Goal: Task Accomplishment & Management: Manage account settings

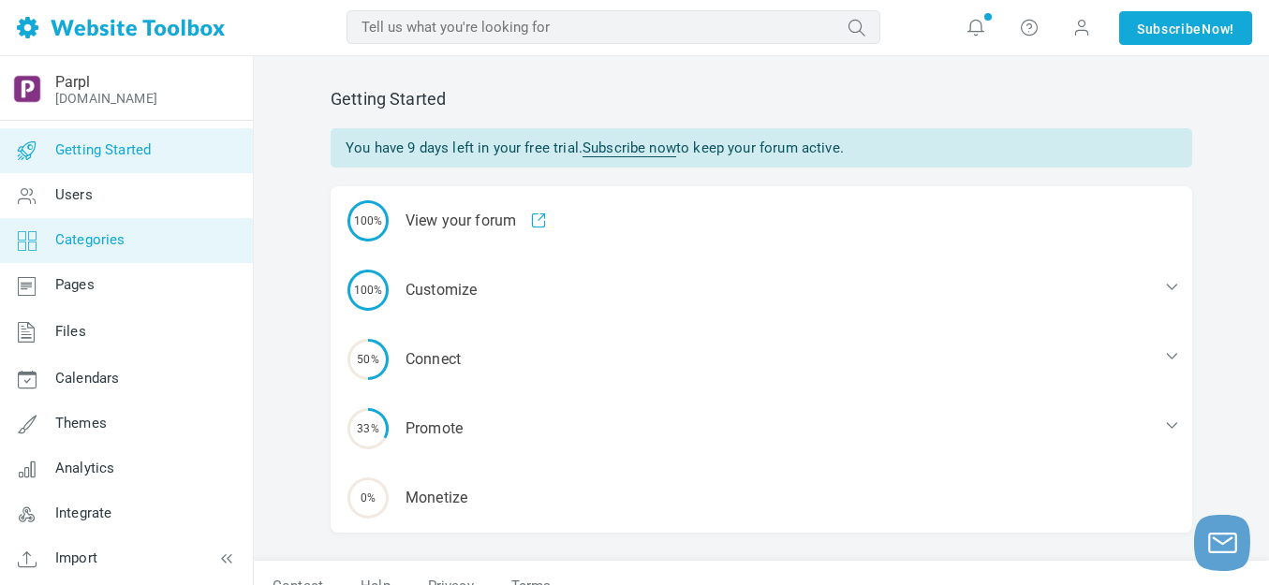
click at [90, 248] on link "Categories" at bounding box center [126, 240] width 254 height 45
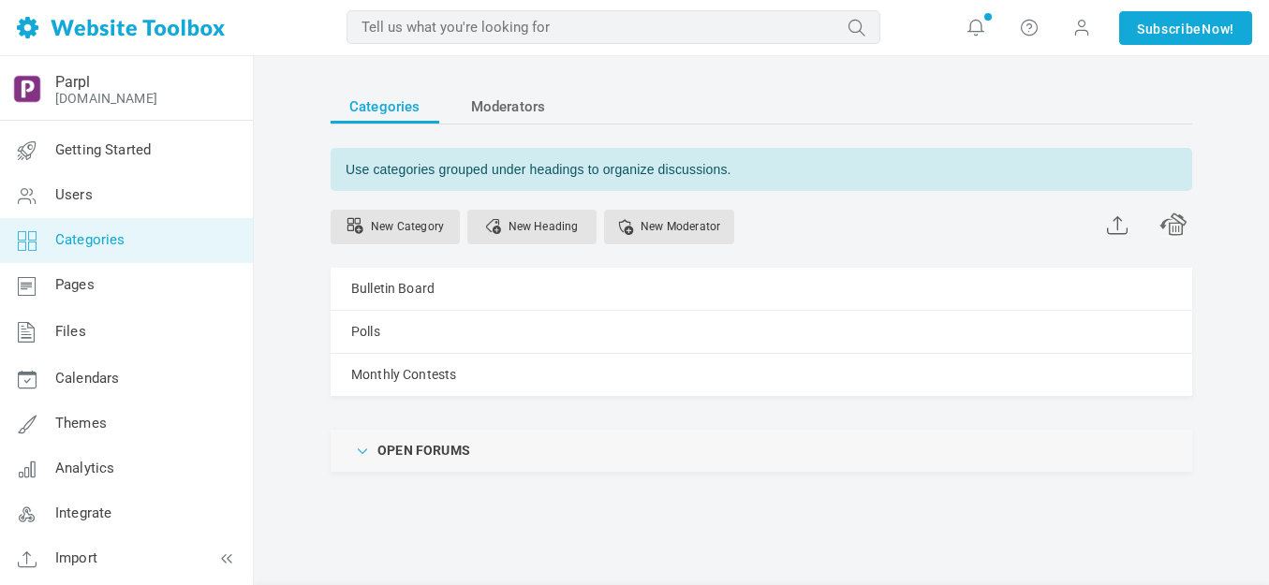
click at [362, 440] on span at bounding box center [363, 449] width 19 height 19
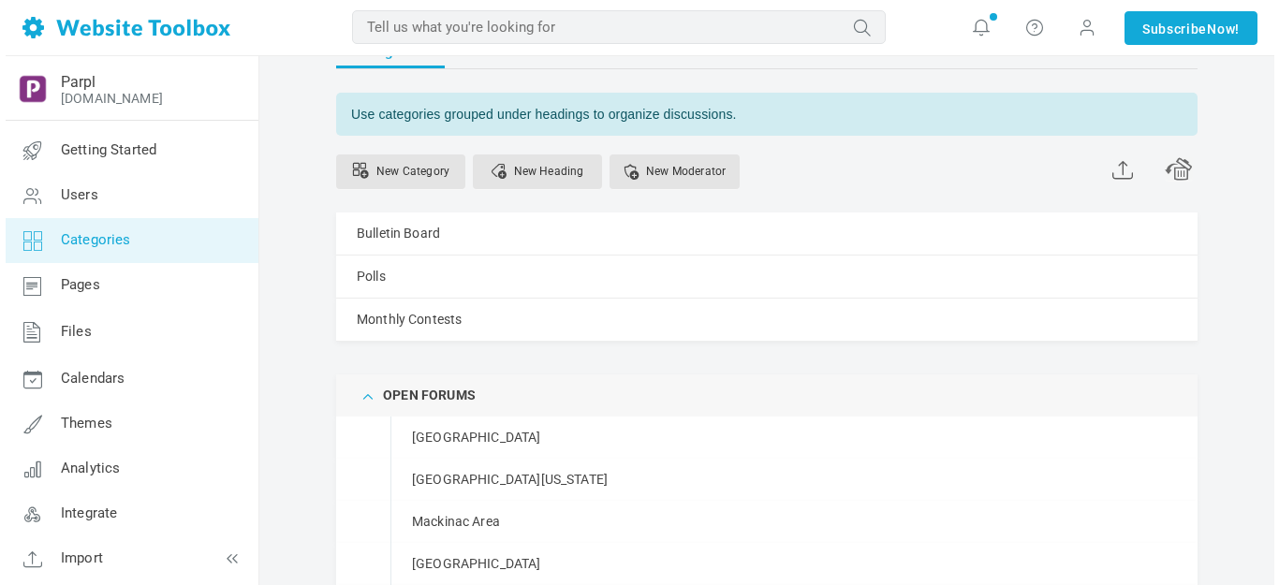
scroll to position [55, 0]
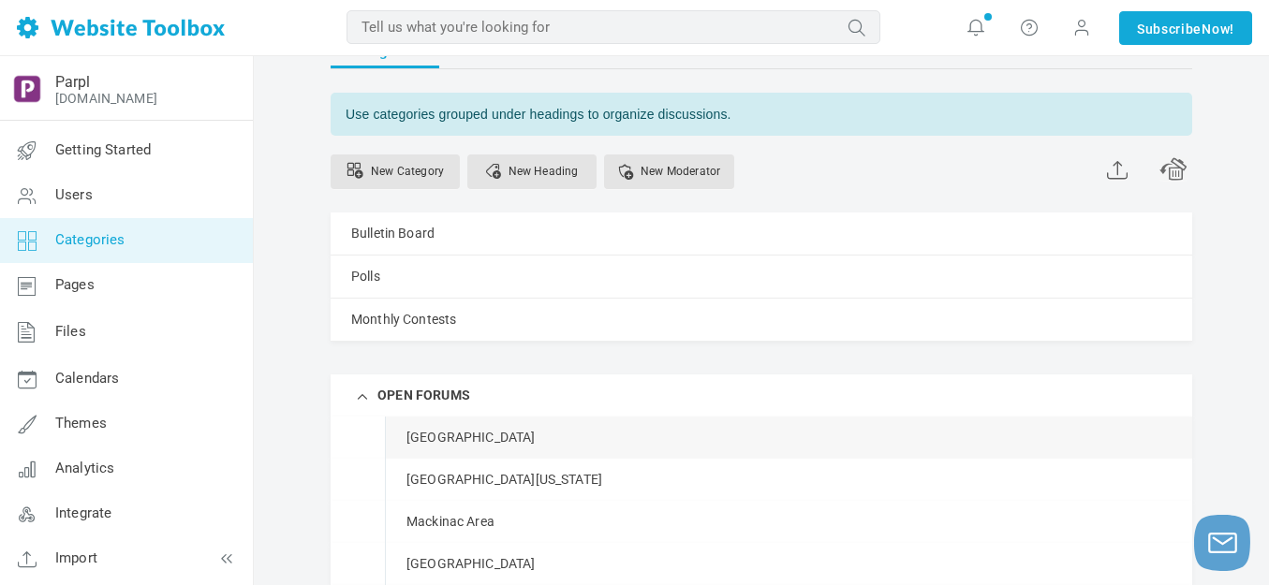
click at [0, 0] on link "Manage" at bounding box center [0, 0] width 0 height 0
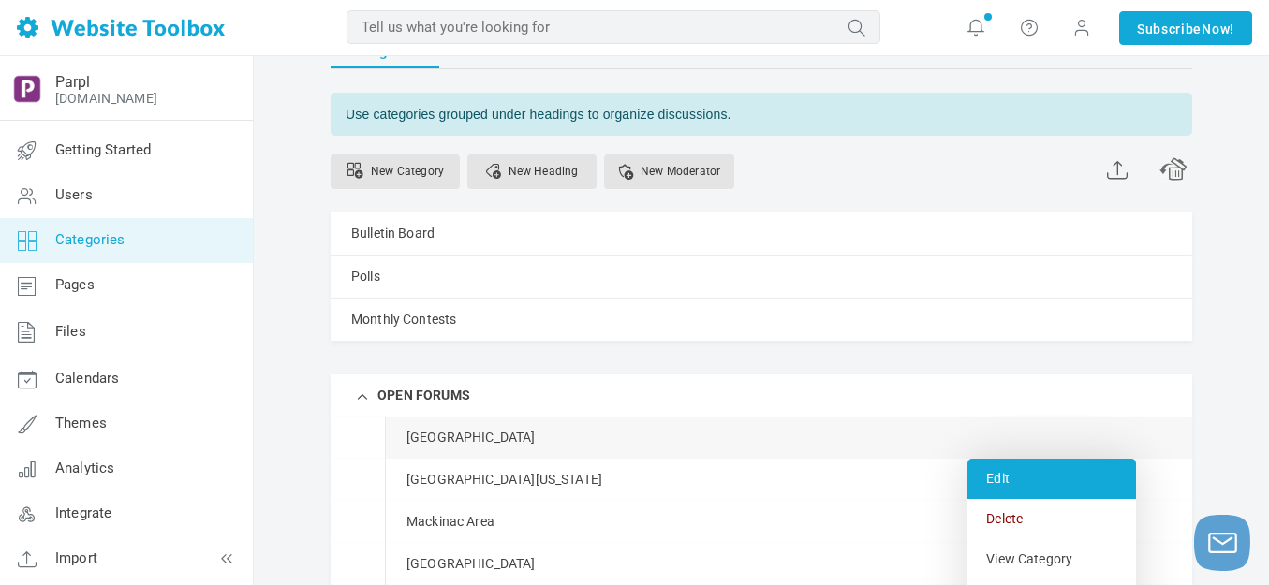
click at [999, 482] on link "Edit" at bounding box center [1051, 479] width 169 height 40
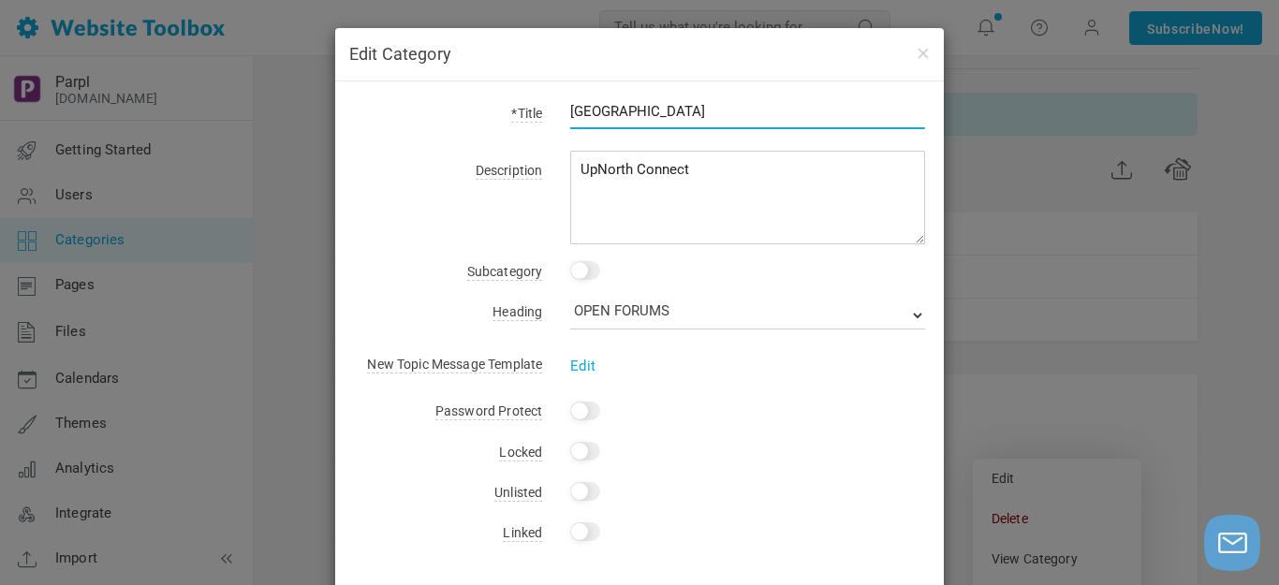
click at [637, 108] on input "[GEOGRAPHIC_DATA]" at bounding box center [747, 112] width 355 height 36
click at [637, 109] on input "Traverse Bay Area" at bounding box center [747, 112] width 355 height 36
type input "UpNorth Connect"
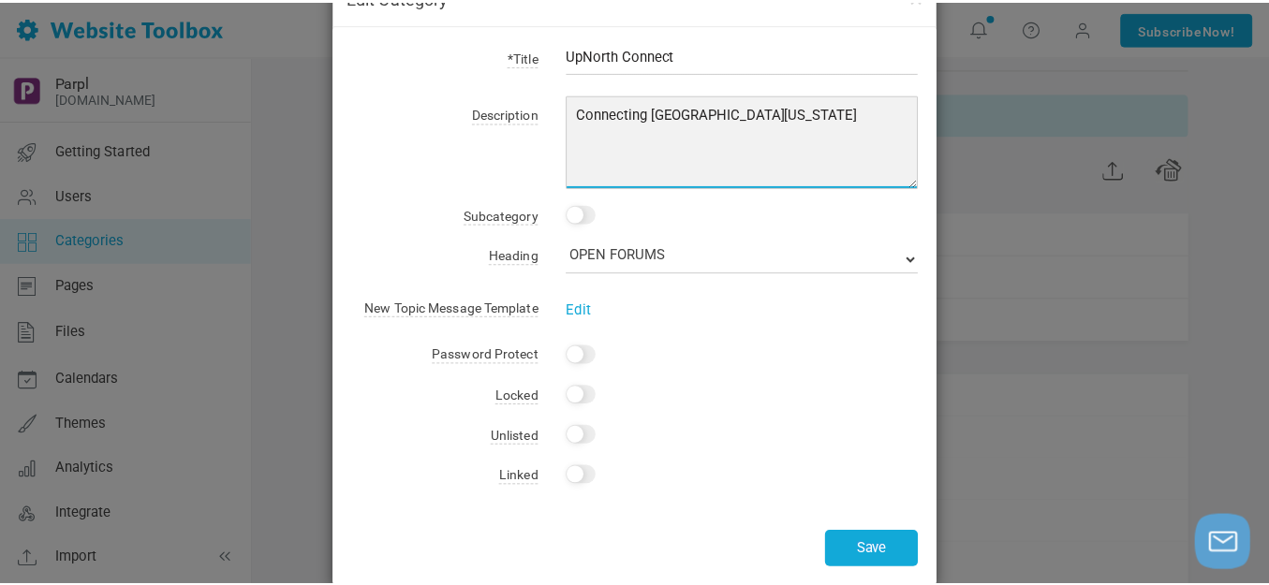
scroll to position [86, 0]
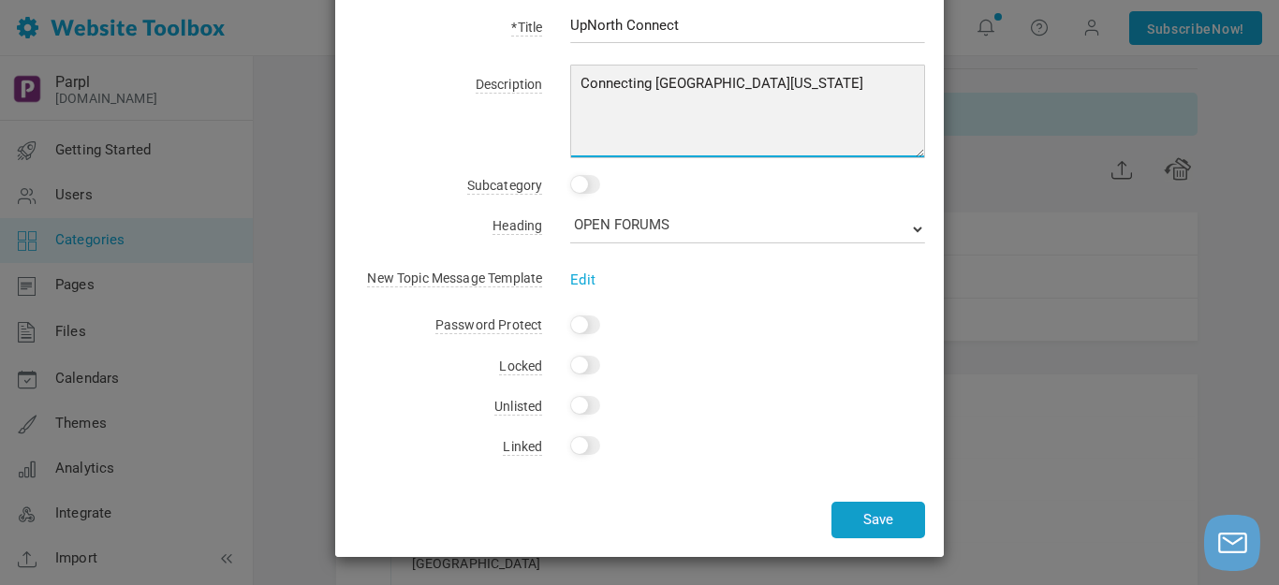
type textarea "Connecting Northern Michigan"
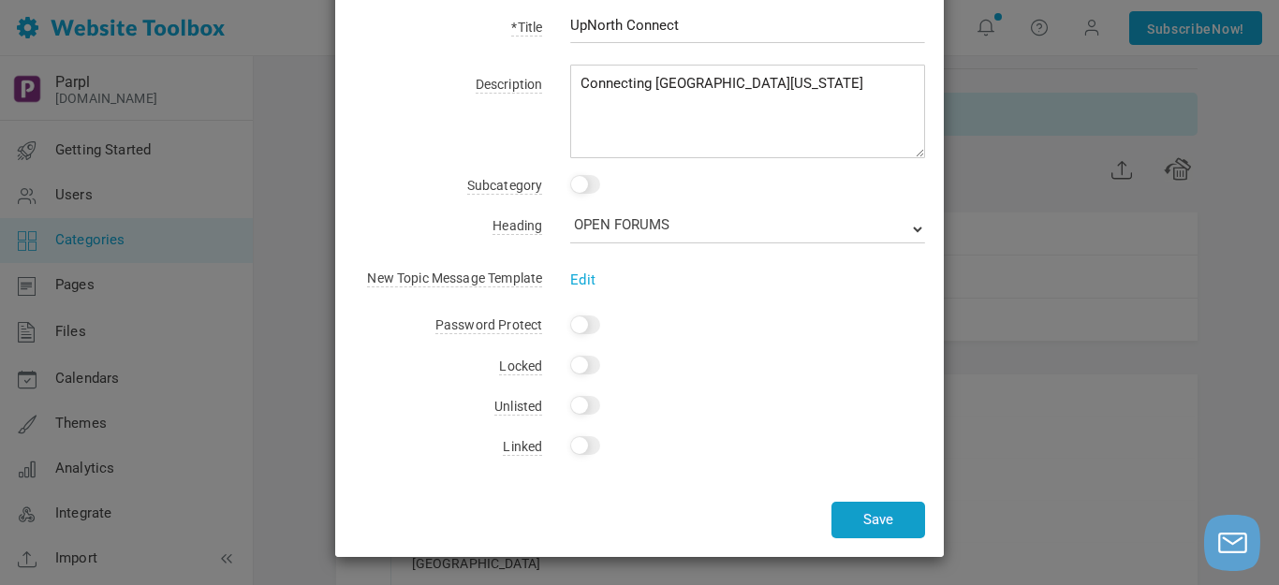
click at [868, 519] on button "Save" at bounding box center [878, 520] width 94 height 37
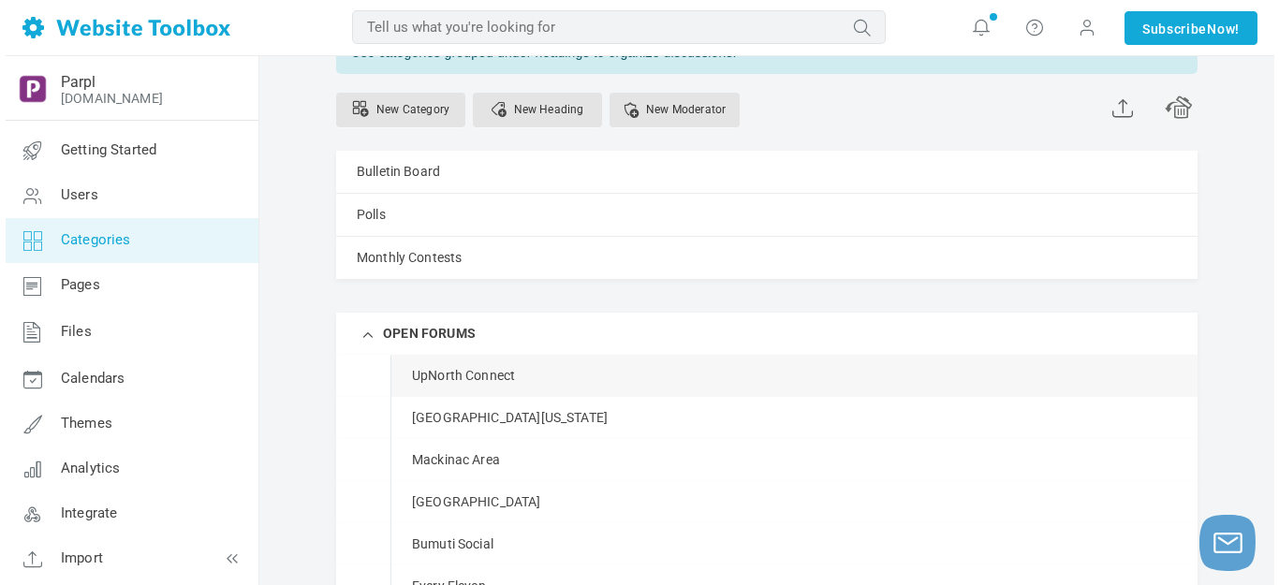
scroll to position [149, 0]
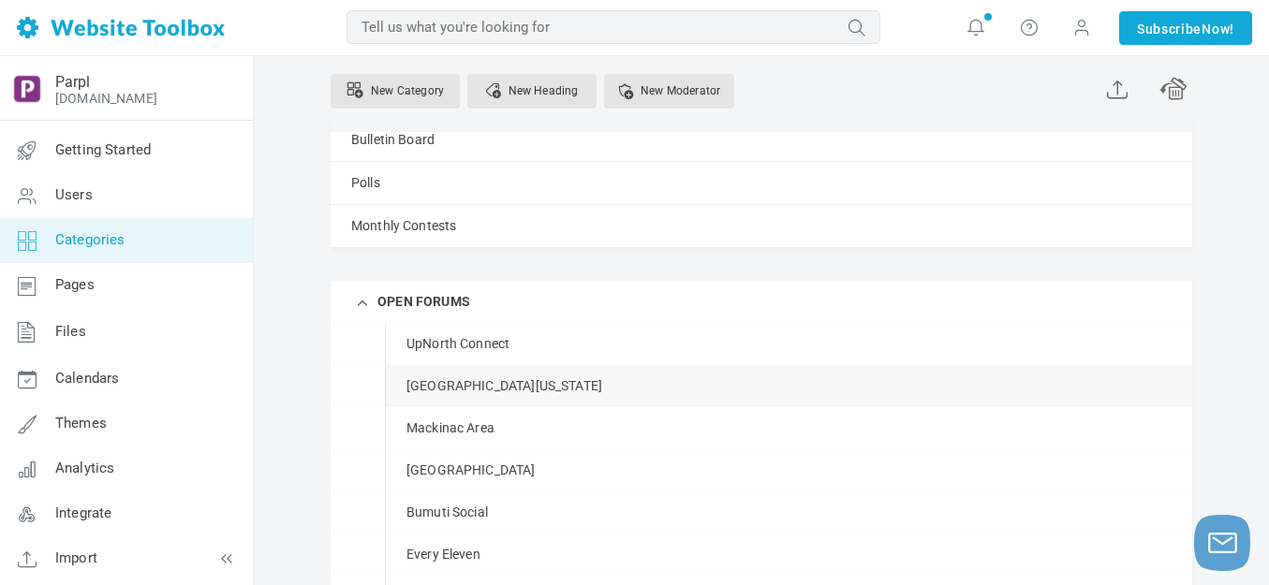
click at [0, 0] on link "Manage" at bounding box center [0, 0] width 0 height 0
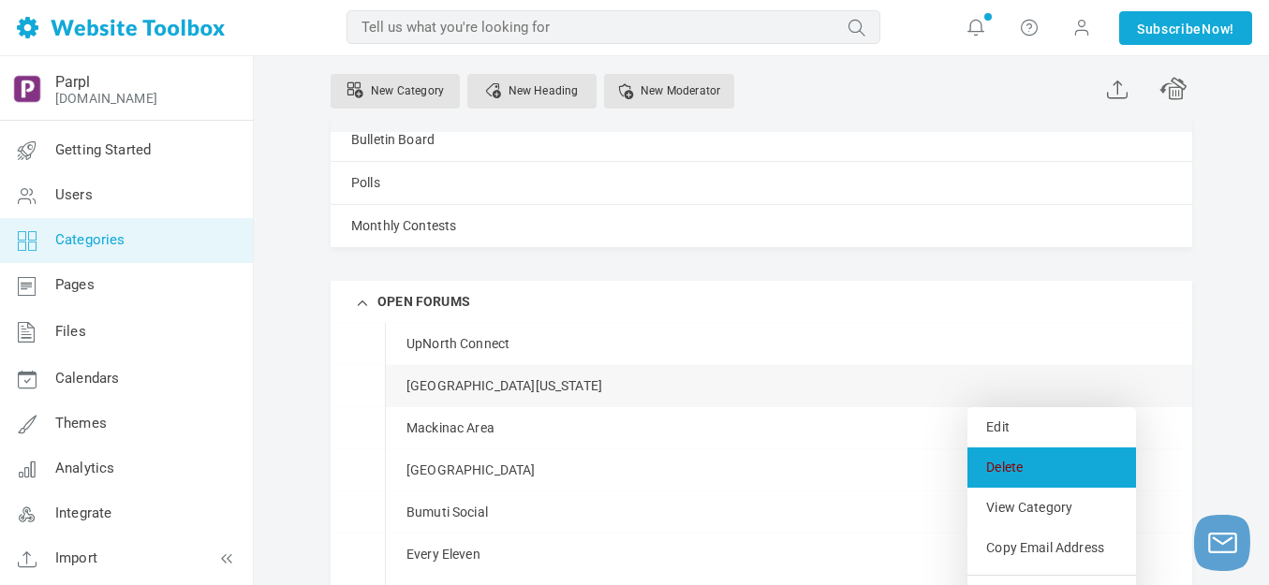
click at [1005, 464] on link "Delete" at bounding box center [1051, 468] width 169 height 40
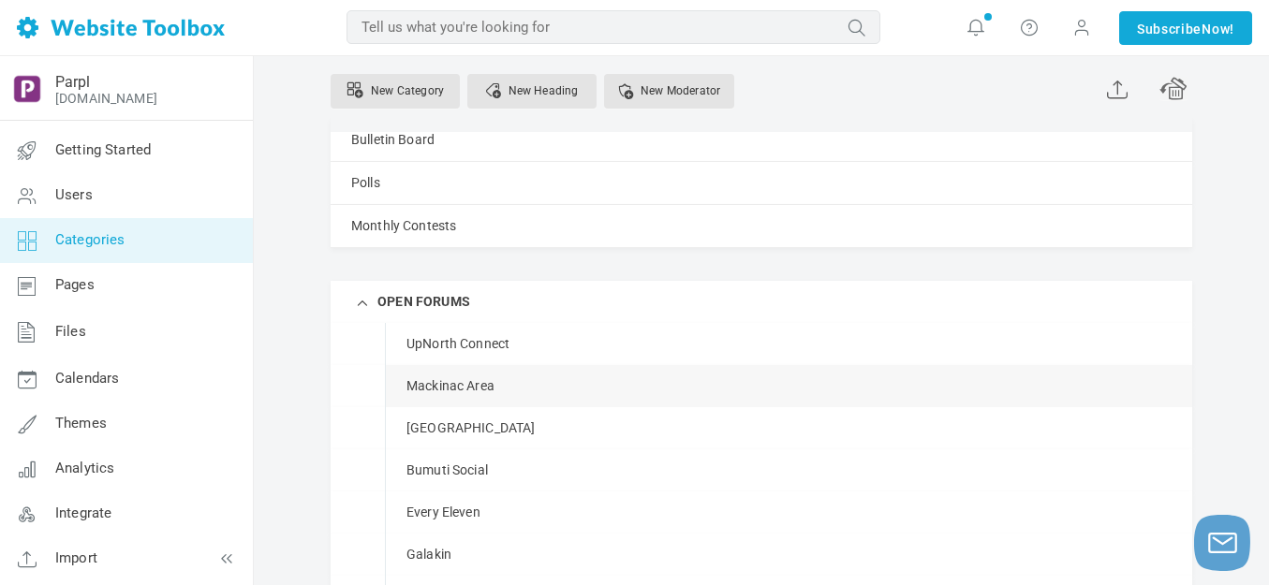
click at [0, 0] on link "Manage" at bounding box center [0, 0] width 0 height 0
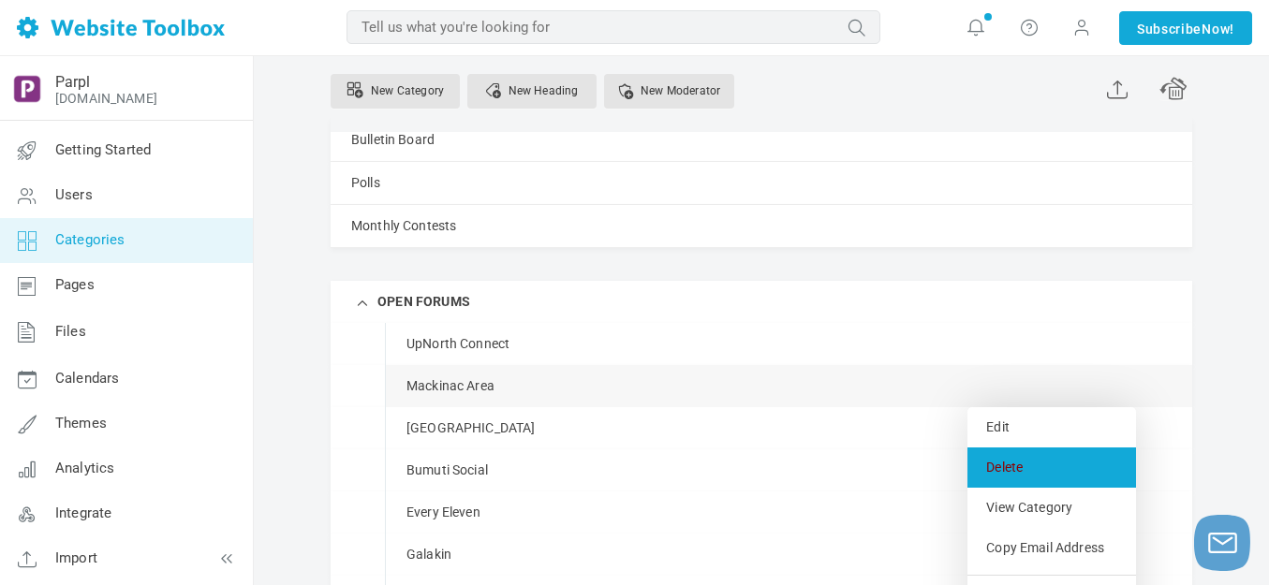
click at [993, 463] on link "Delete" at bounding box center [1051, 468] width 169 height 40
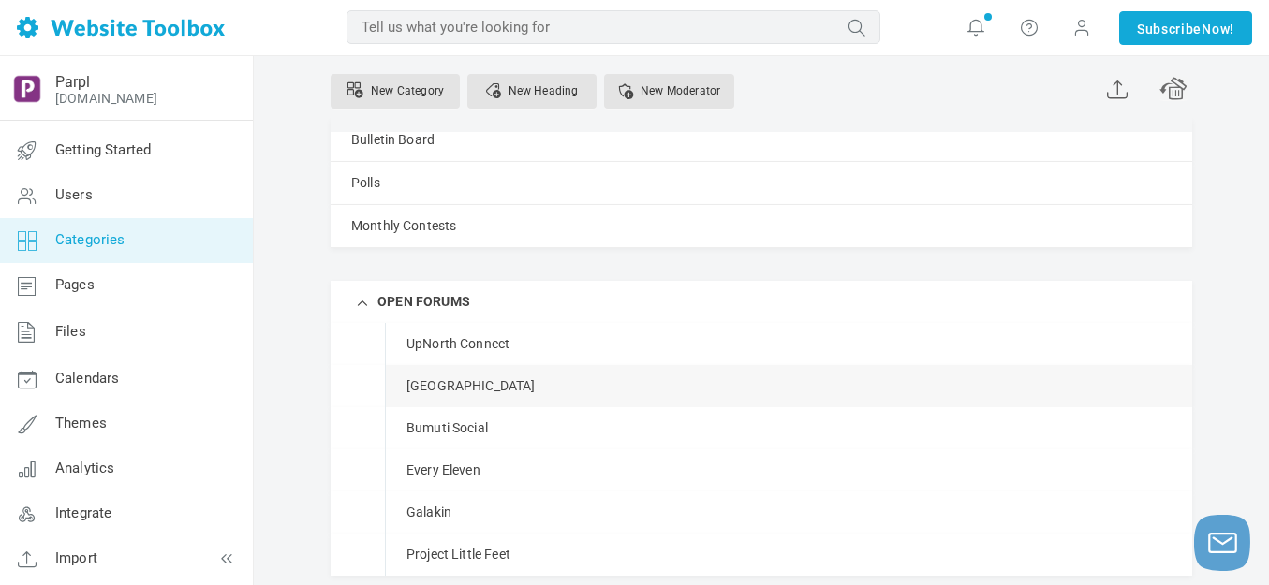
click at [0, 0] on link "Manage" at bounding box center [0, 0] width 0 height 0
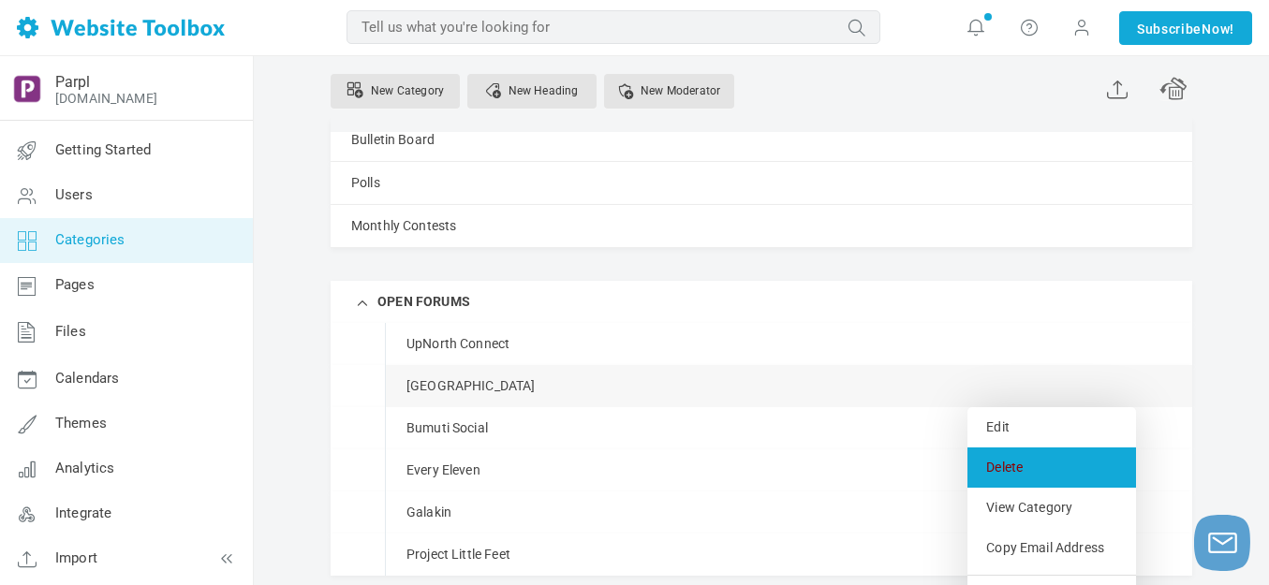
click at [998, 468] on link "Delete" at bounding box center [1051, 468] width 169 height 40
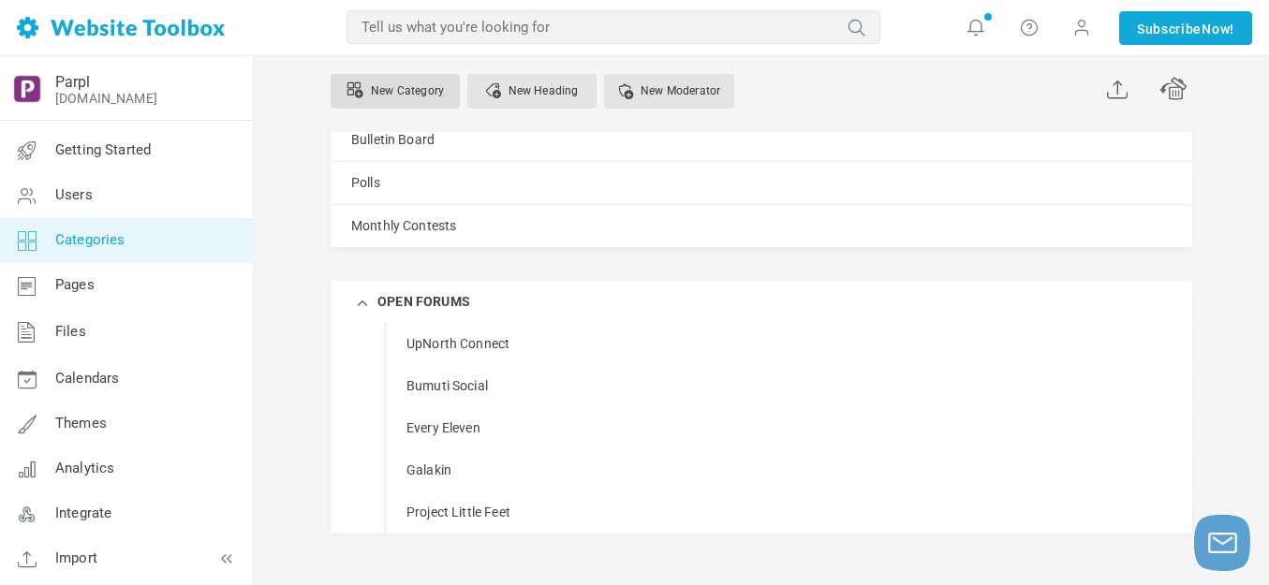
click at [420, 92] on link "New Category" at bounding box center [395, 91] width 129 height 35
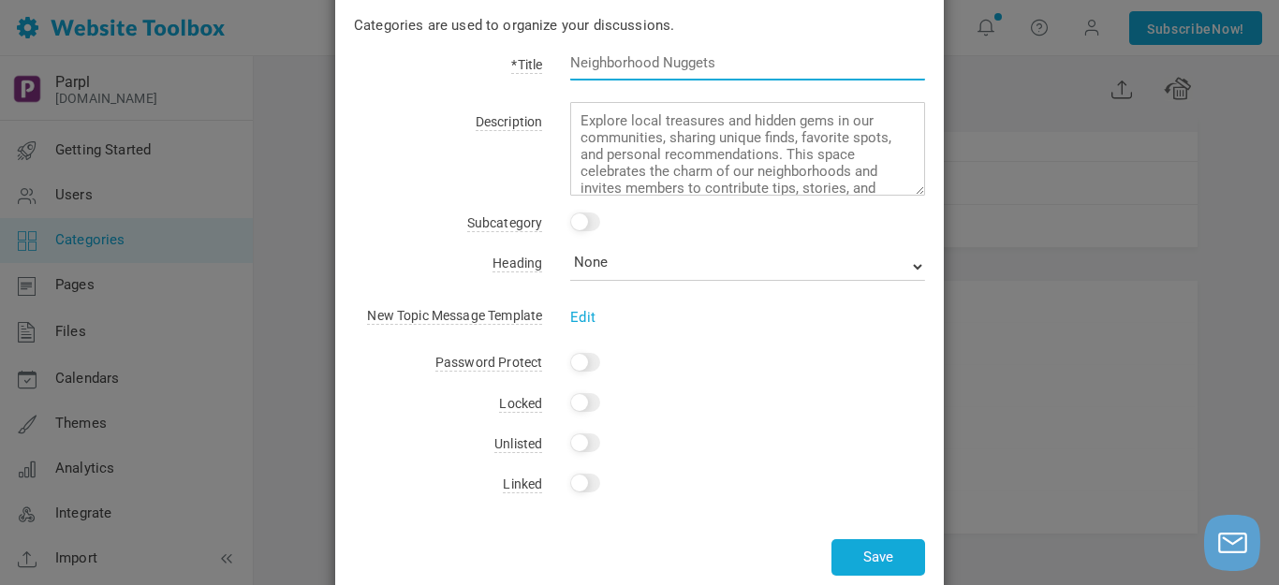
scroll to position [0, 0]
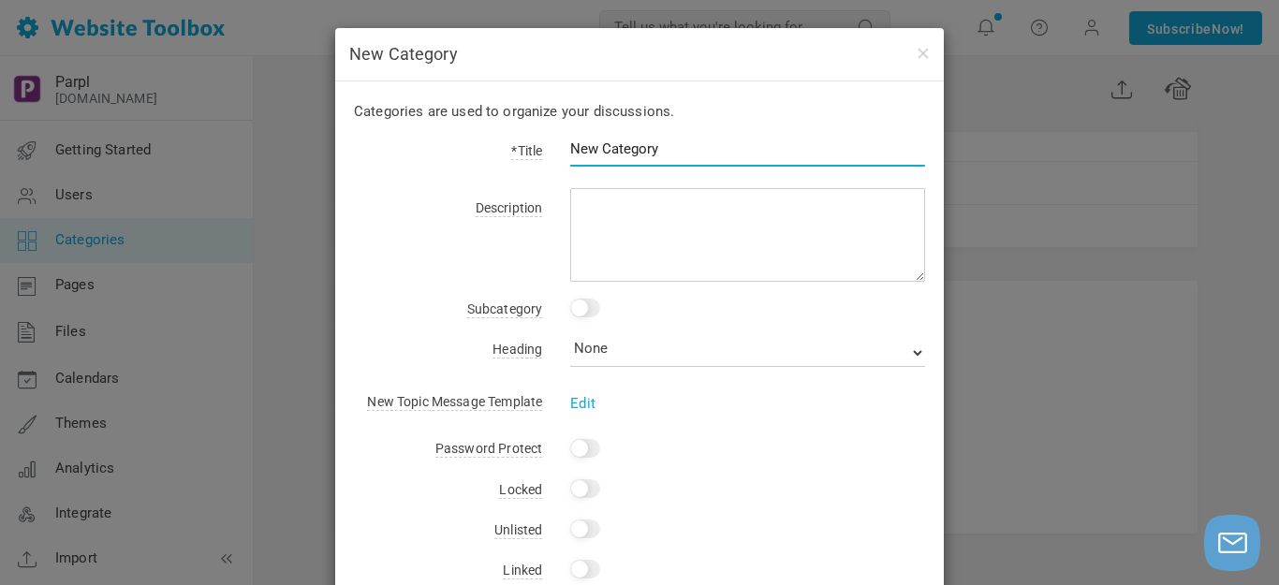
type input "New Category"
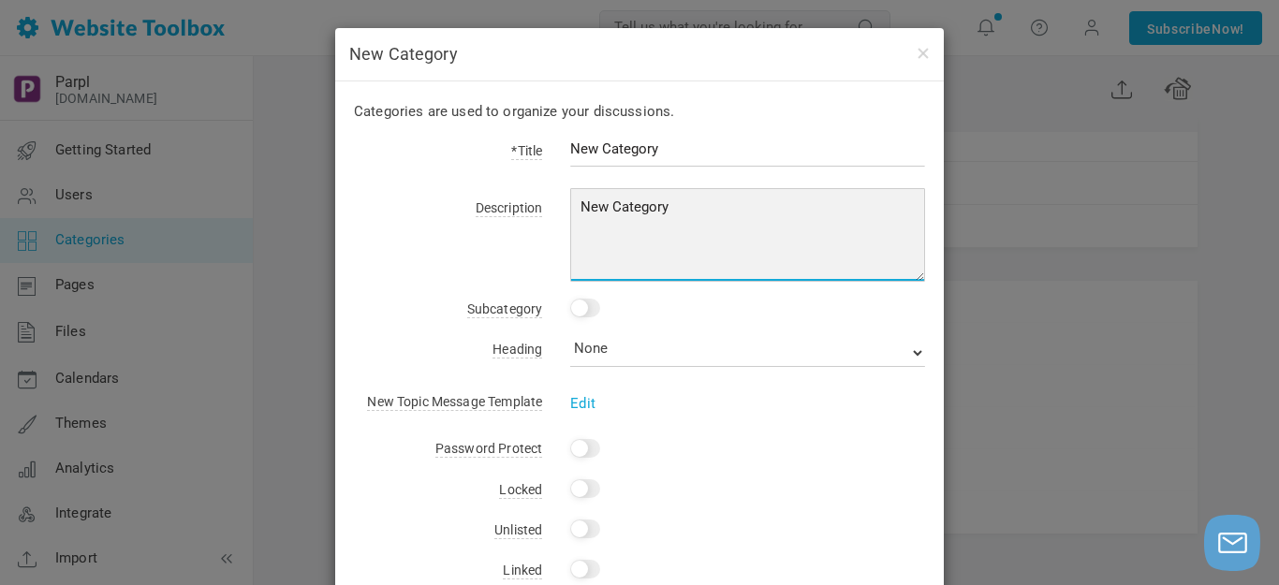
type textarea "New Category"
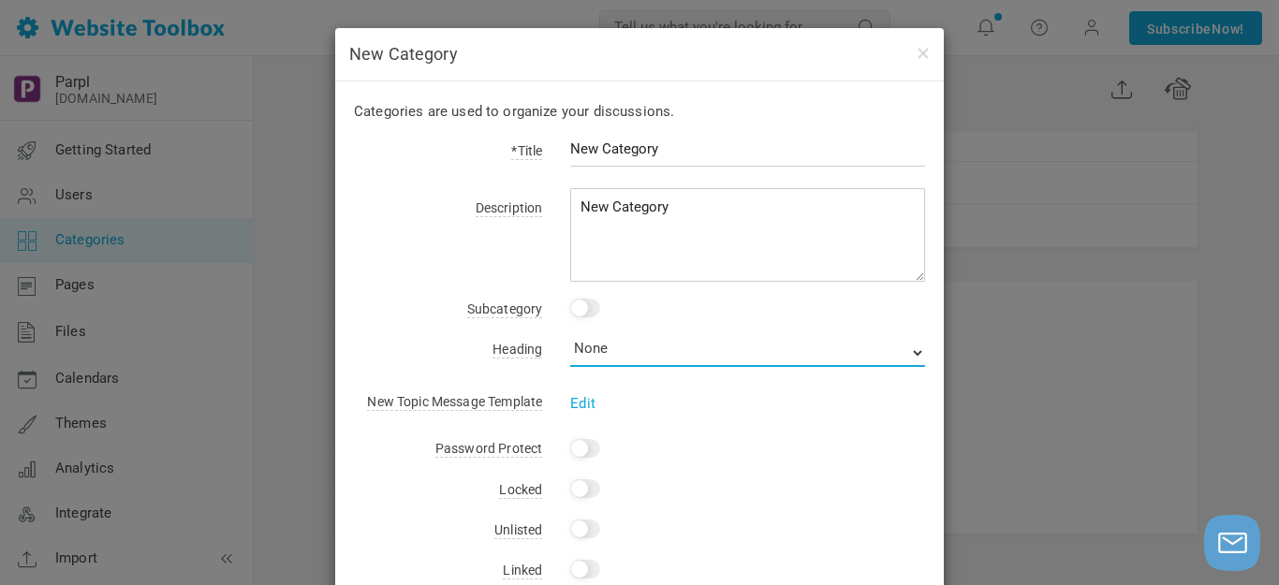
click at [624, 346] on select "None OPEN FORUMS" at bounding box center [747, 353] width 355 height 28
select select "988402"
click at [570, 339] on select "None OPEN FORUMS" at bounding box center [747, 353] width 355 height 28
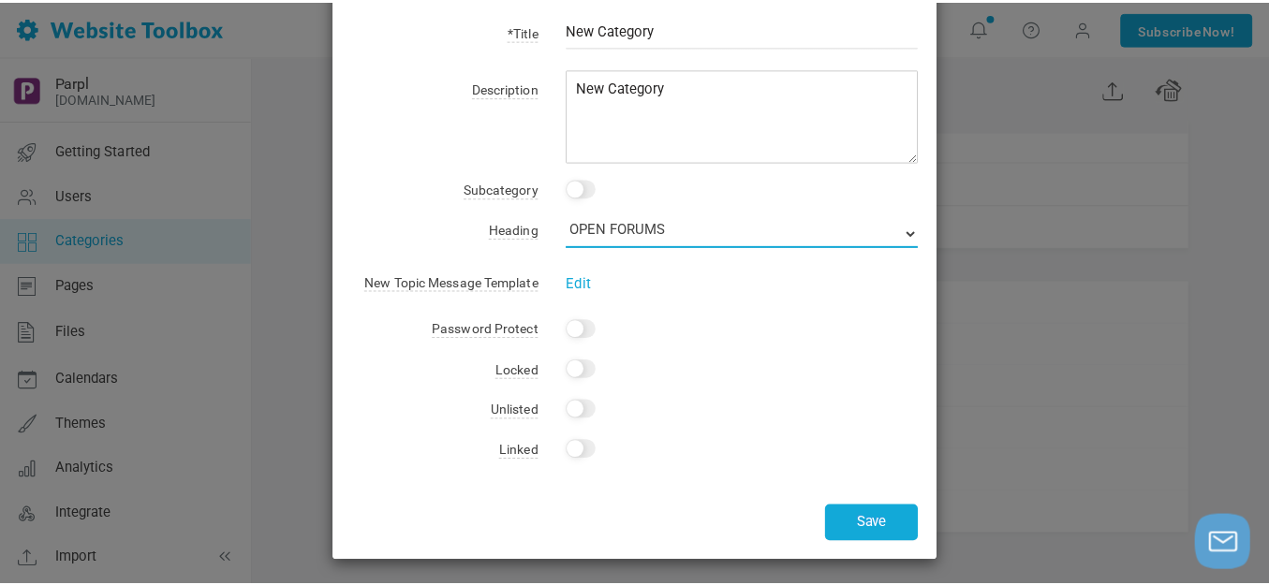
scroll to position [124, 0]
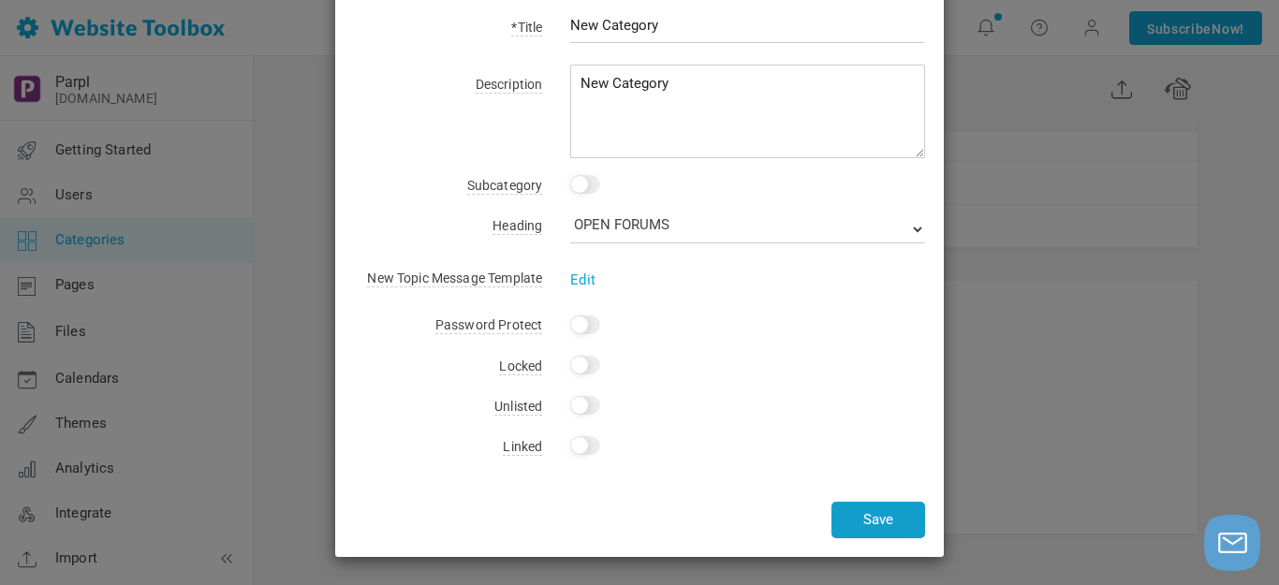
click at [868, 512] on button "Save" at bounding box center [878, 520] width 94 height 37
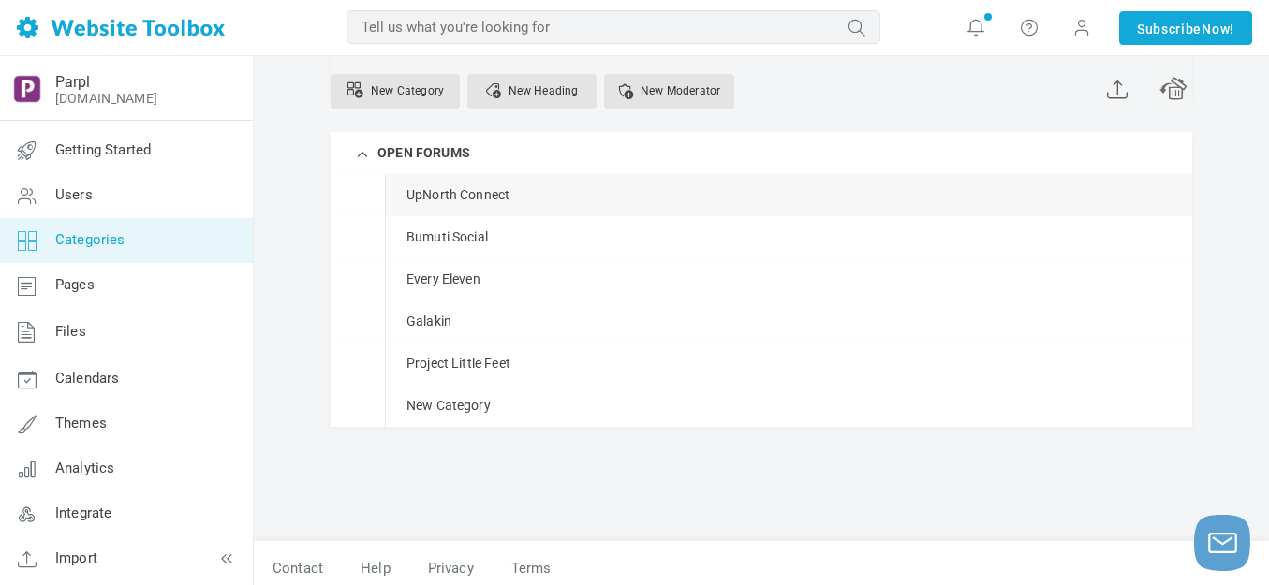
scroll to position [307, 0]
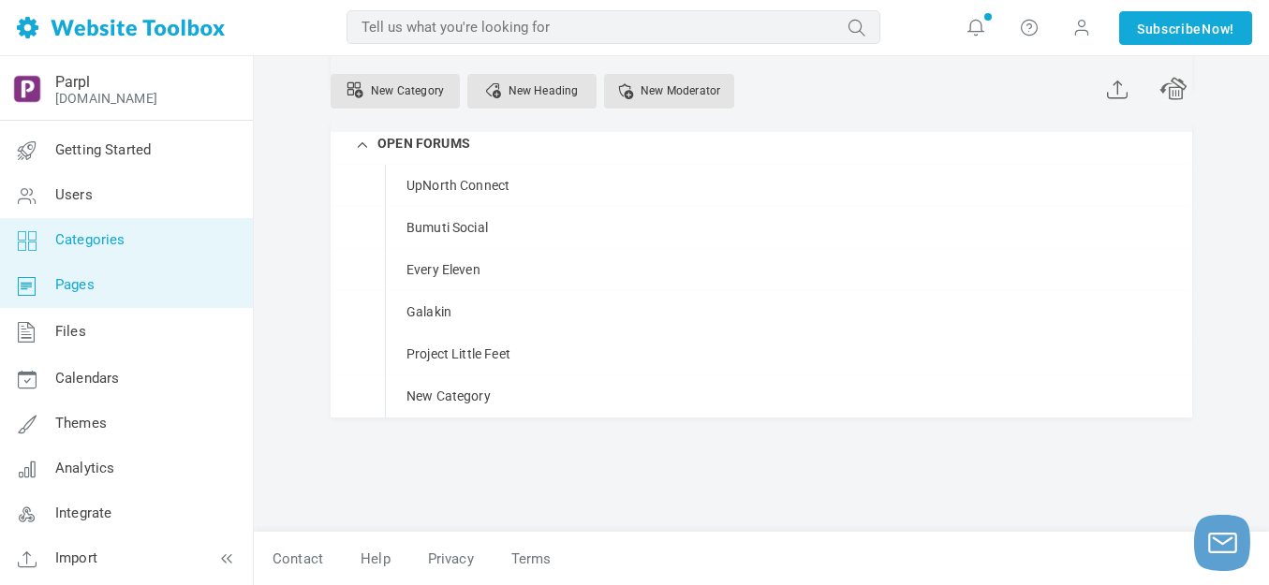
click at [74, 286] on span "Pages" at bounding box center [74, 284] width 39 height 17
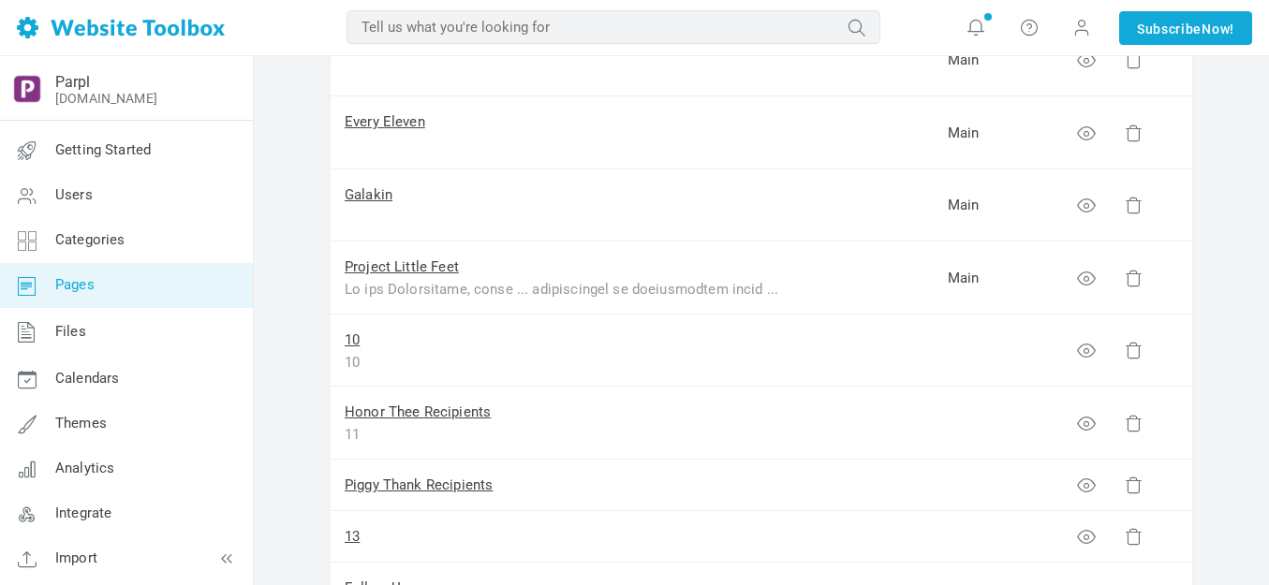
scroll to position [655, 0]
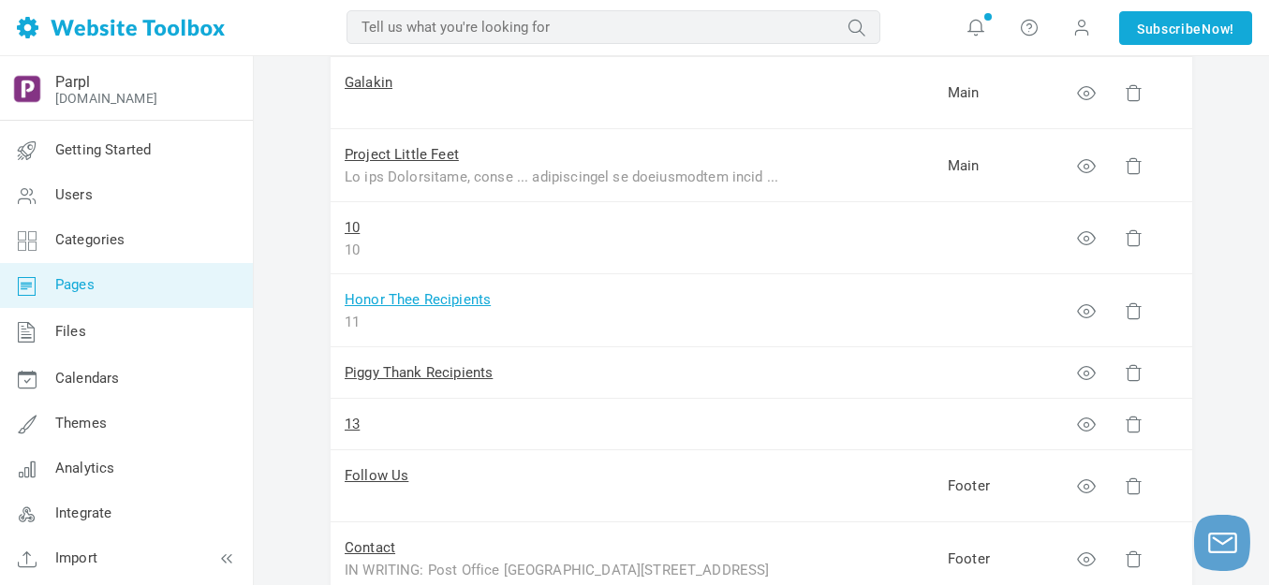
click at [477, 299] on link "Honor Thee Recipients" at bounding box center [418, 299] width 146 height 17
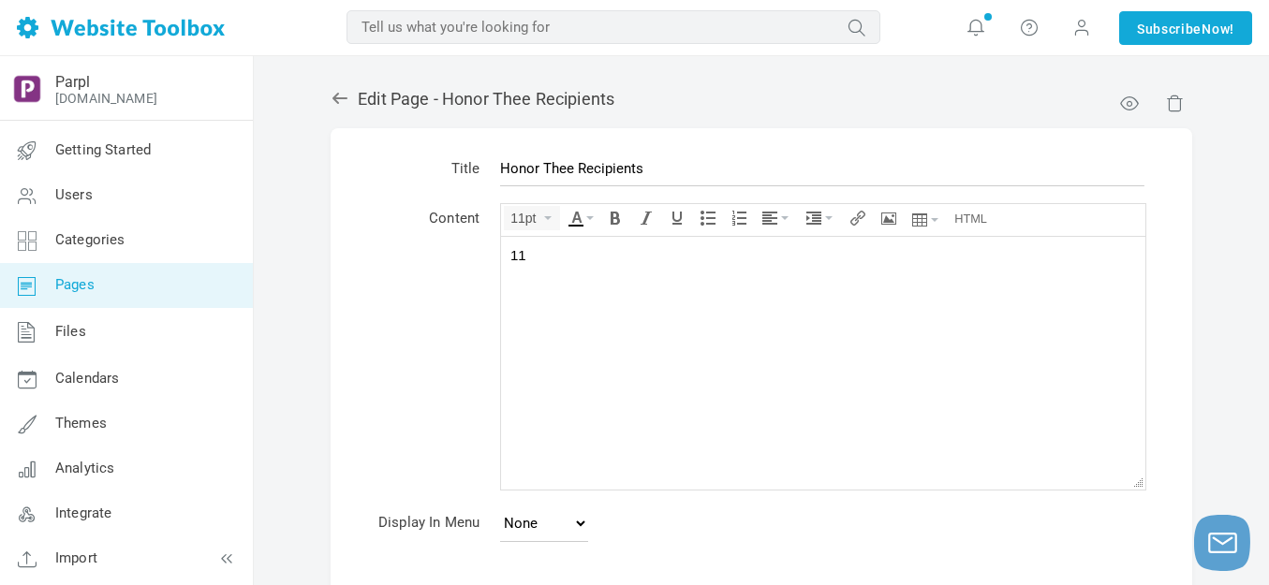
scroll to position [184, 0]
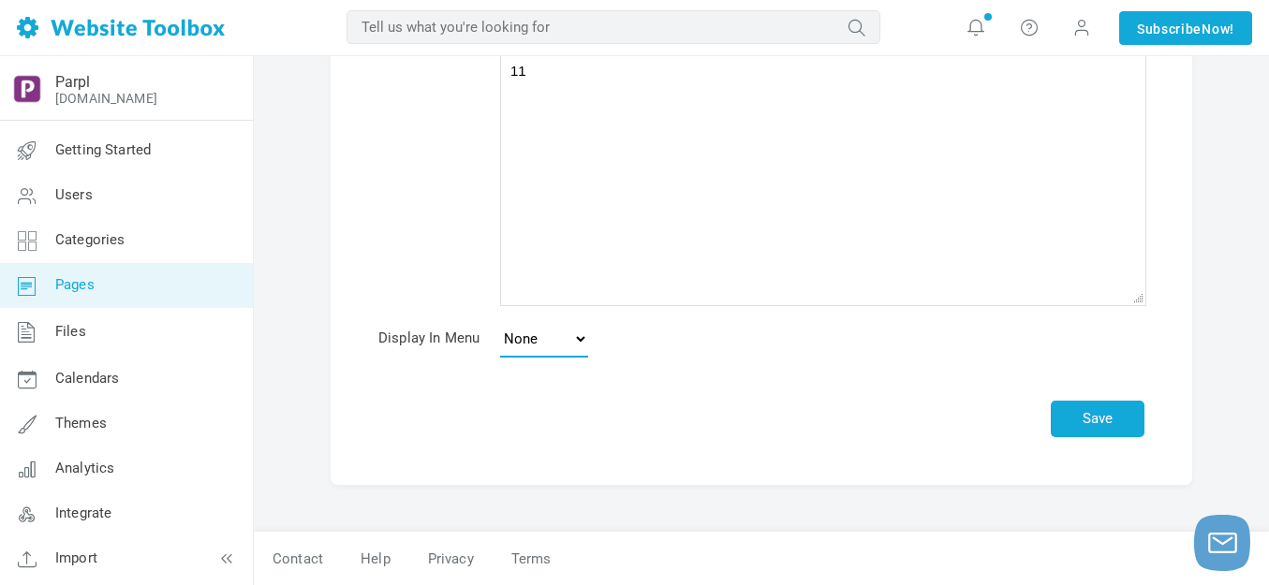
click at [581, 336] on select "None Main Menu Footer" at bounding box center [544, 338] width 88 height 37
select select "main"
click at [500, 320] on select "None Main Menu Footer" at bounding box center [544, 338] width 88 height 37
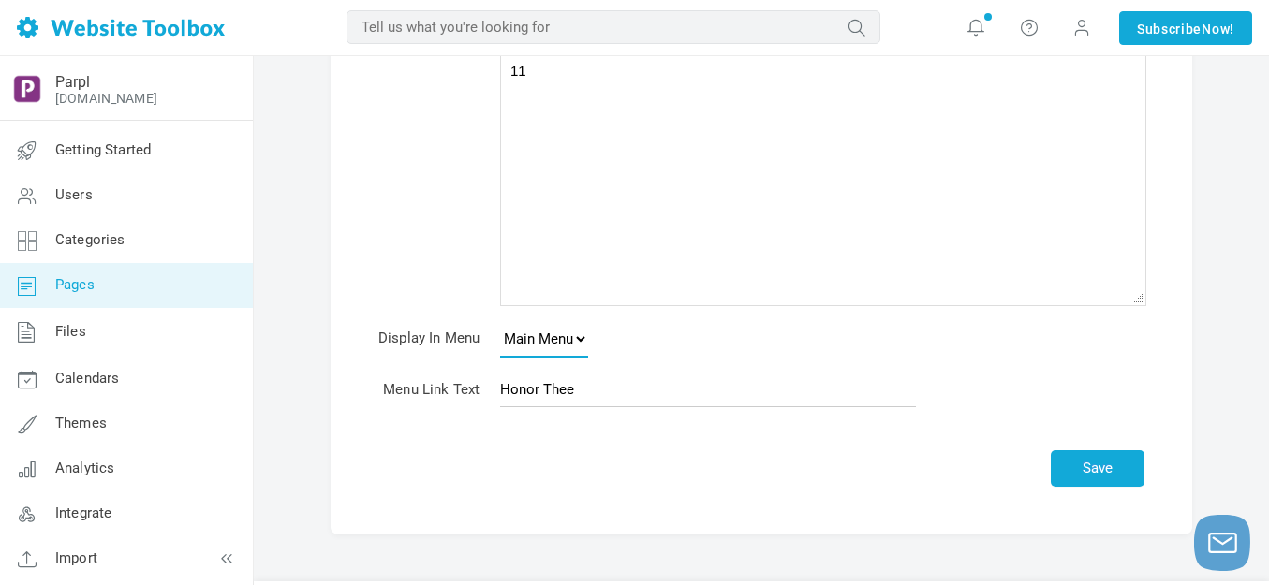
click at [581, 337] on select "None Main Menu Footer" at bounding box center [544, 338] width 88 height 37
select select
click at [500, 320] on select "None Main Menu Footer" at bounding box center [544, 338] width 88 height 37
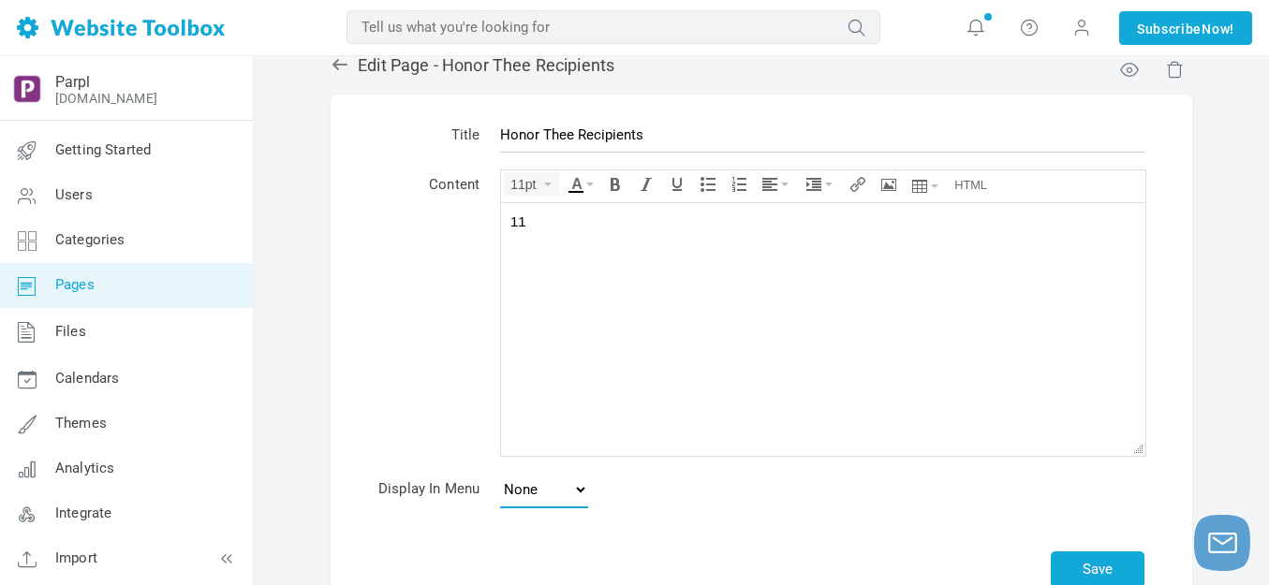
scroll to position [0, 0]
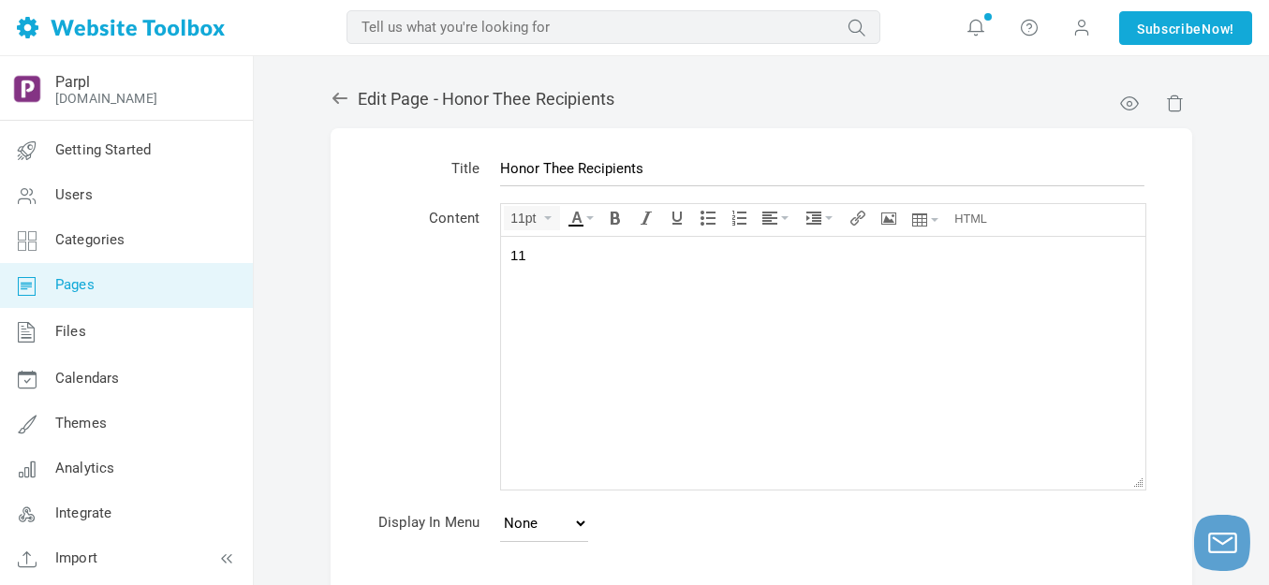
click at [342, 97] on icon at bounding box center [340, 98] width 19 height 19
